Goal: Check status: Check status

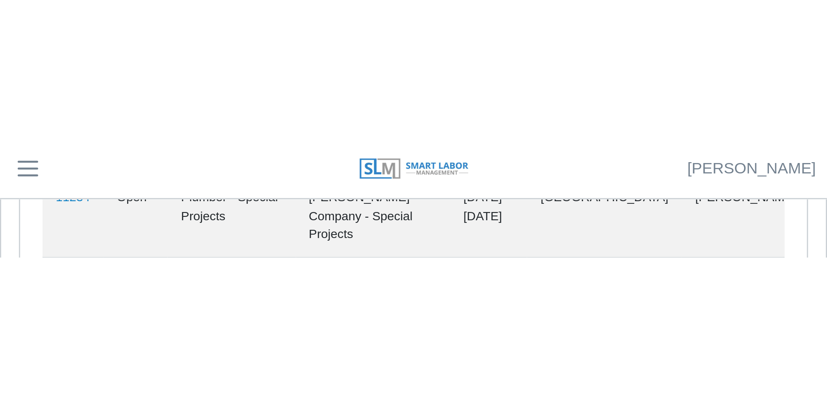
scroll to position [39, 0]
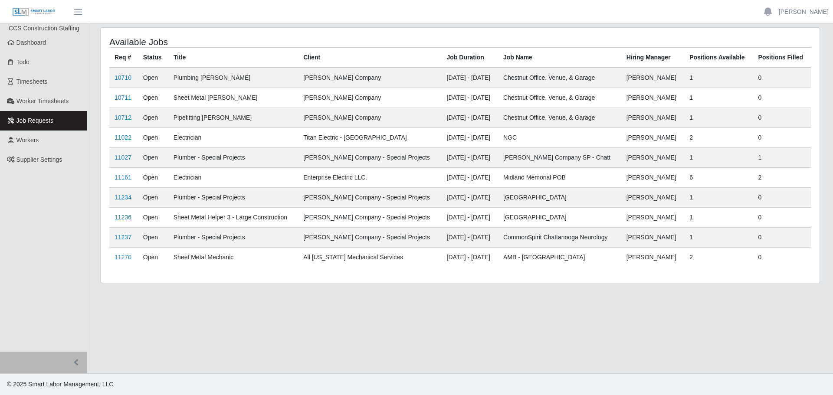
click at [122, 217] on link "11236" at bounding box center [123, 217] width 17 height 7
click at [118, 194] on link "11234" at bounding box center [123, 197] width 17 height 7
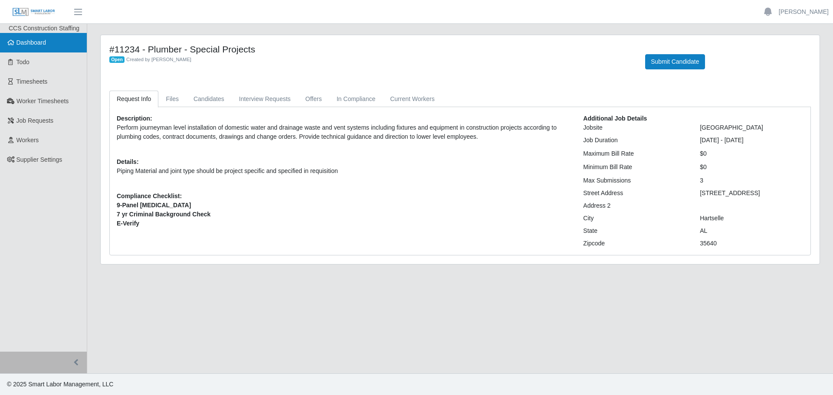
click at [37, 41] on span "Dashboard" at bounding box center [31, 42] width 30 height 7
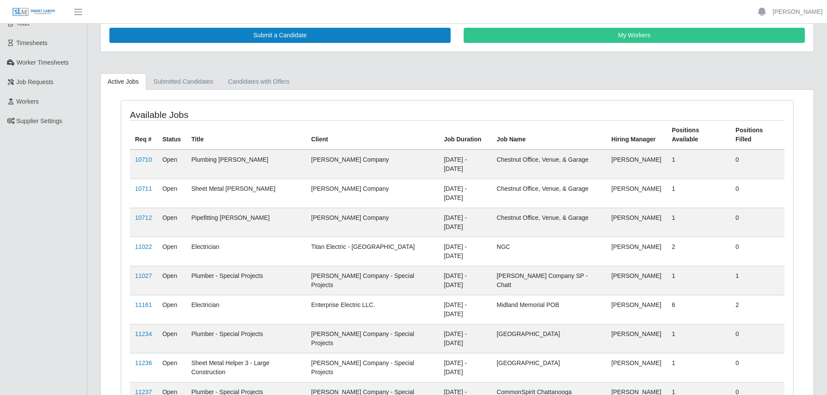
scroll to position [39, 0]
